Goal: Transaction & Acquisition: Purchase product/service

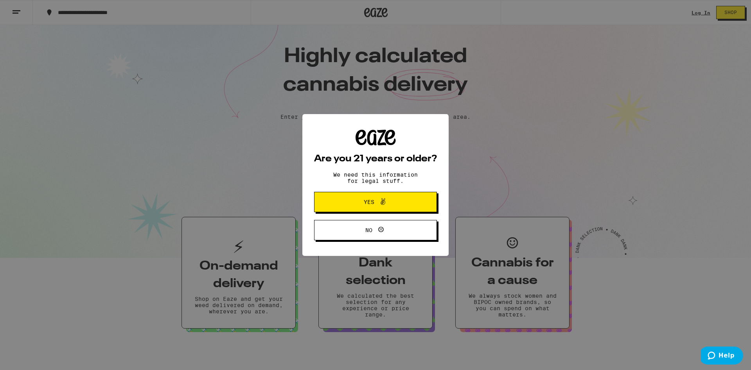
click at [358, 201] on span "Yes" at bounding box center [375, 202] width 59 height 10
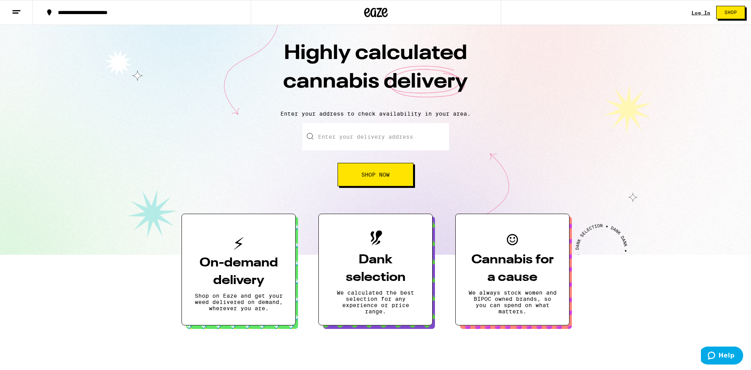
scroll to position [239, 0]
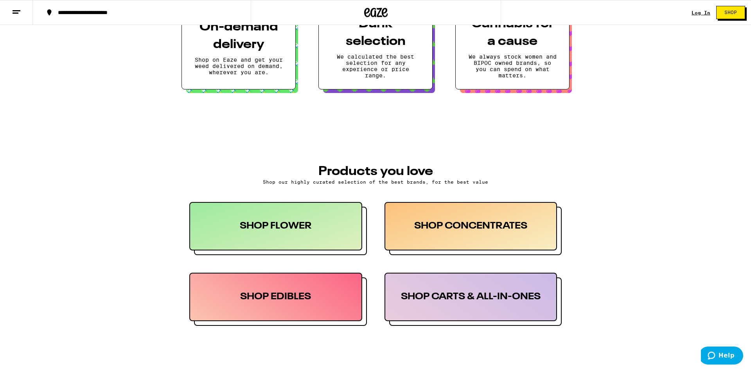
click at [290, 242] on div "SHOP FLOWER" at bounding box center [275, 226] width 173 height 48
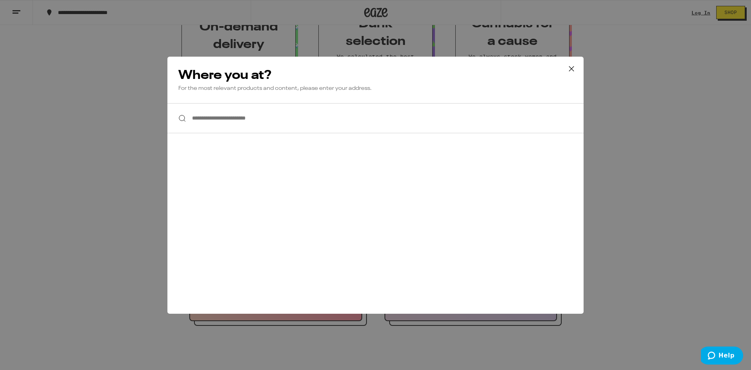
scroll to position [0, 0]
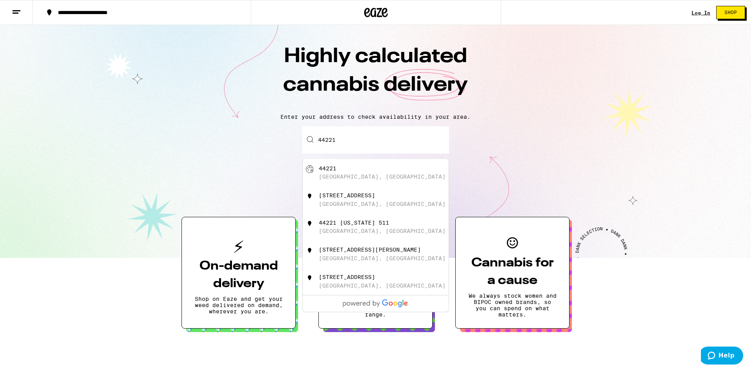
click at [355, 176] on div "[GEOGRAPHIC_DATA], [GEOGRAPHIC_DATA]" at bounding box center [382, 177] width 127 height 6
type input "[GEOGRAPHIC_DATA]"
